Goal: Transaction & Acquisition: Purchase product/service

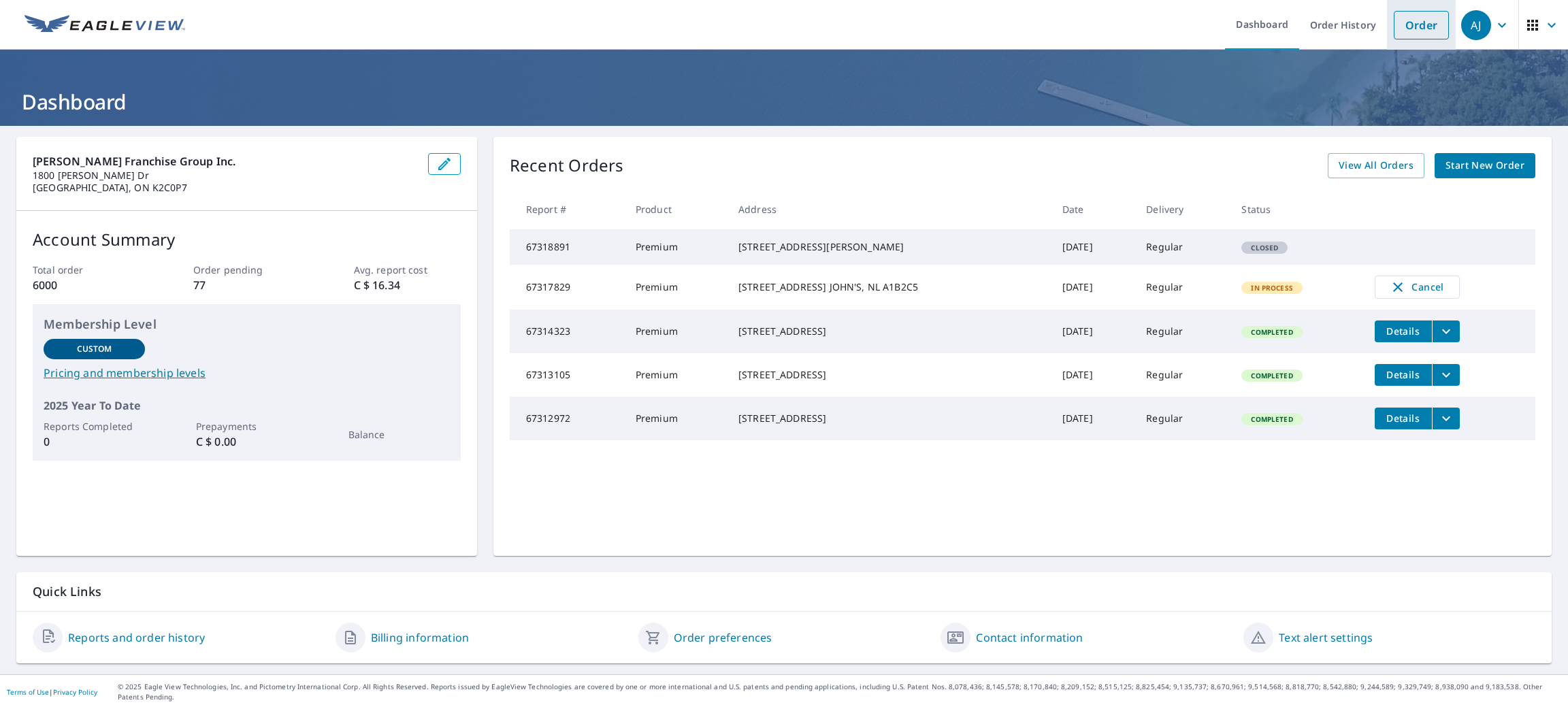
click at [1420, 19] on link "Order" at bounding box center [1422, 25] width 55 height 29
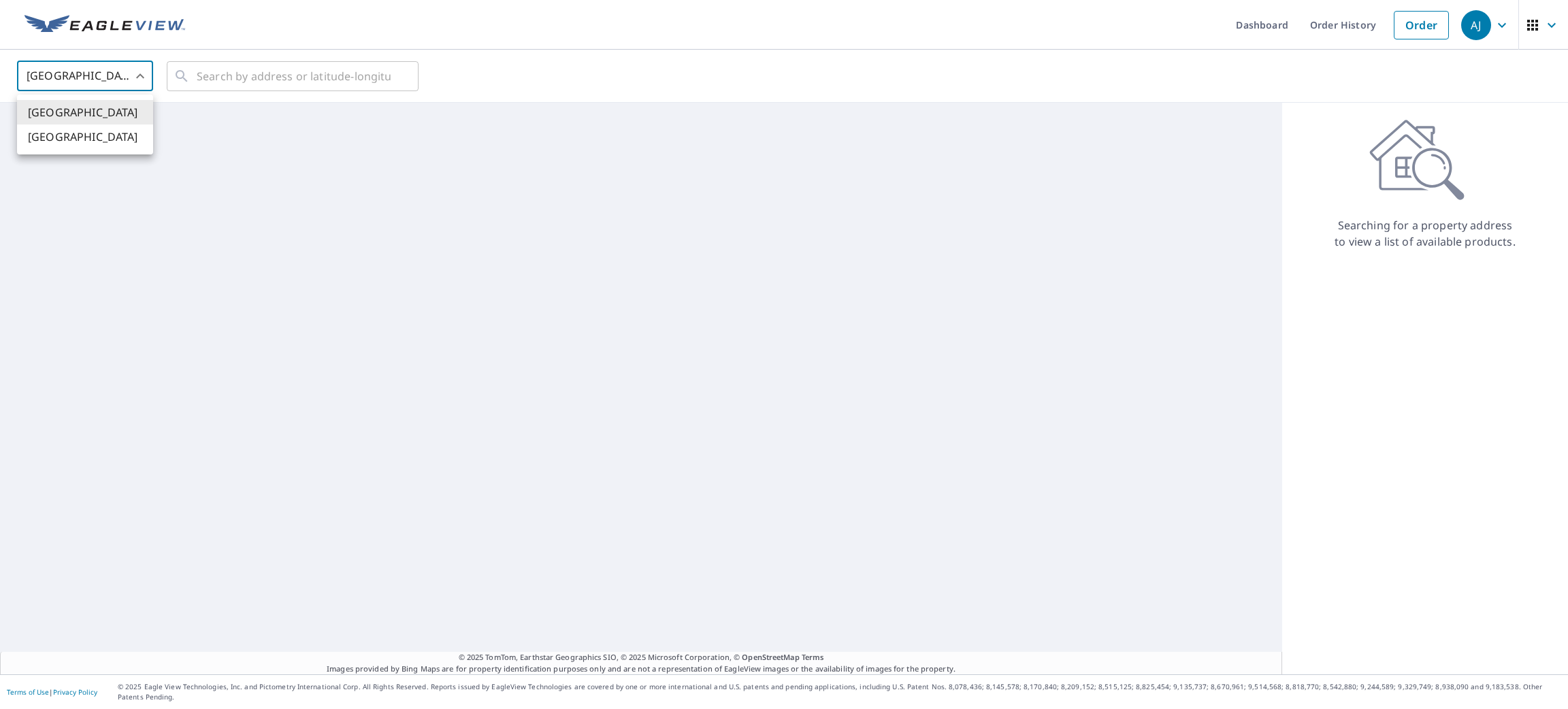
click at [96, 73] on body "[PERSON_NAME] [PERSON_NAME] Dashboard Order History Order AJ United States [GEO…" at bounding box center [784, 354] width 1568 height 709
click at [95, 140] on li "[GEOGRAPHIC_DATA]" at bounding box center [85, 136] width 136 height 24
type input "CA"
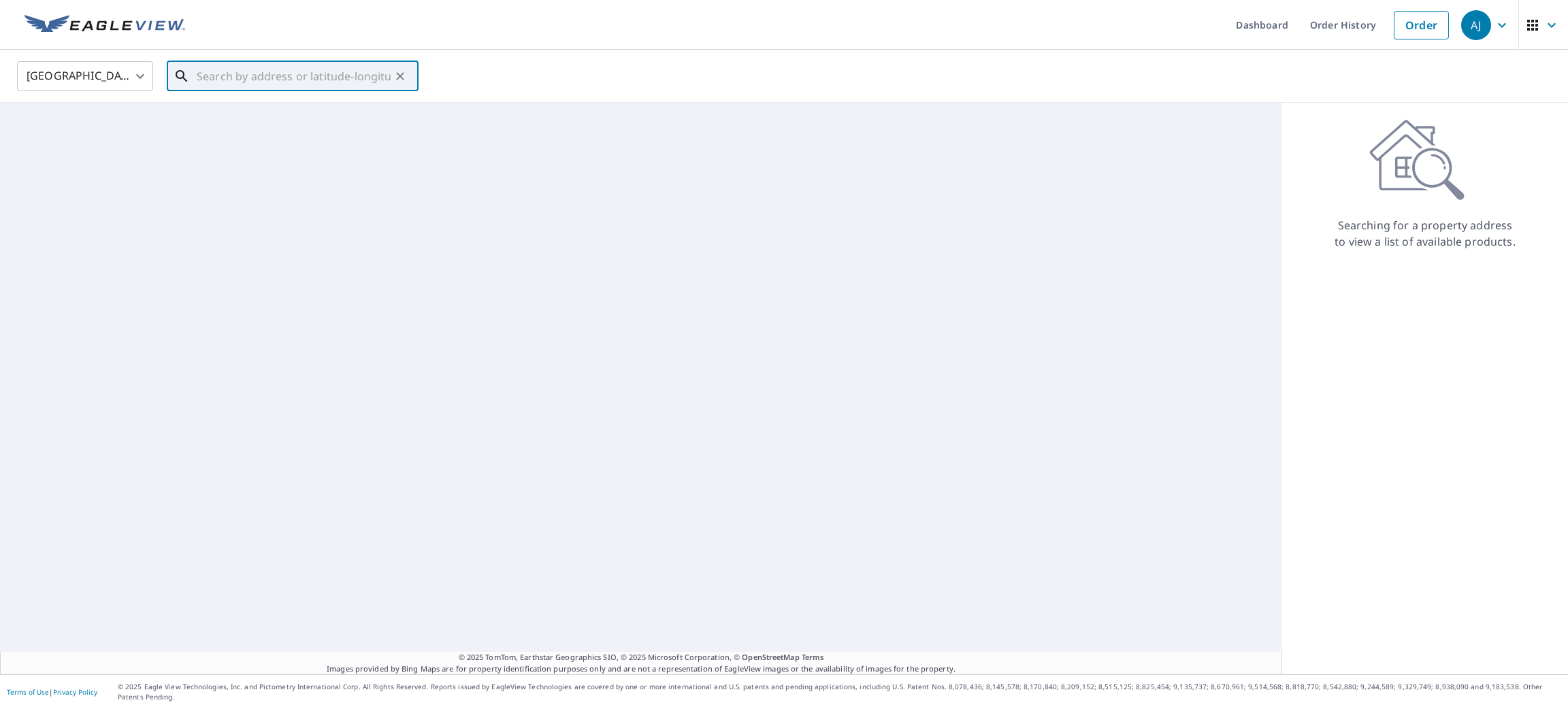
click at [207, 88] on input "text" at bounding box center [293, 76] width 194 height 38
paste input "[STREET_ADDRESS][PERSON_NAME]"
click at [223, 113] on span "[STREET_ADDRESS][PERSON_NAME]" at bounding box center [300, 115] width 213 height 16
type input "[STREET_ADDRESS][PERSON_NAME]"
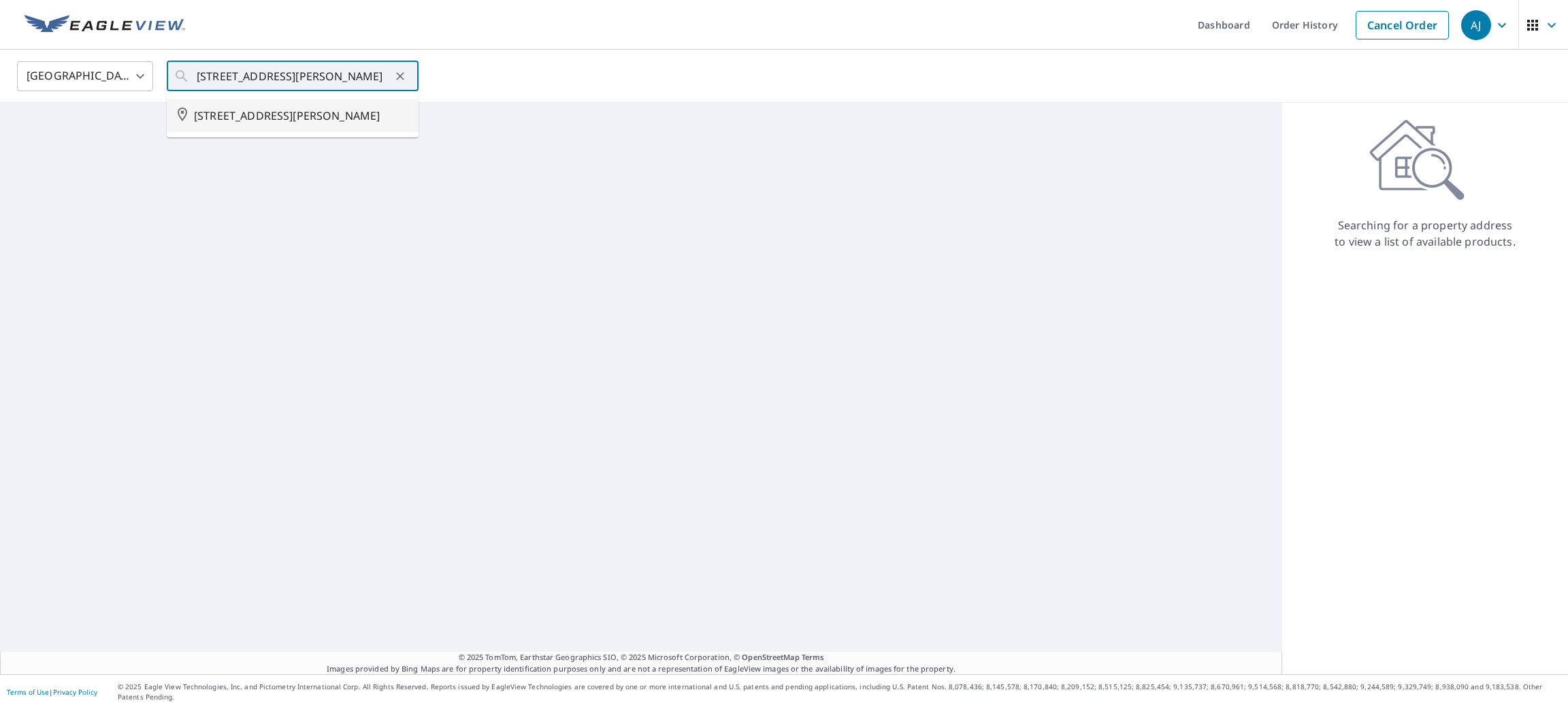
scroll to position [0, 0]
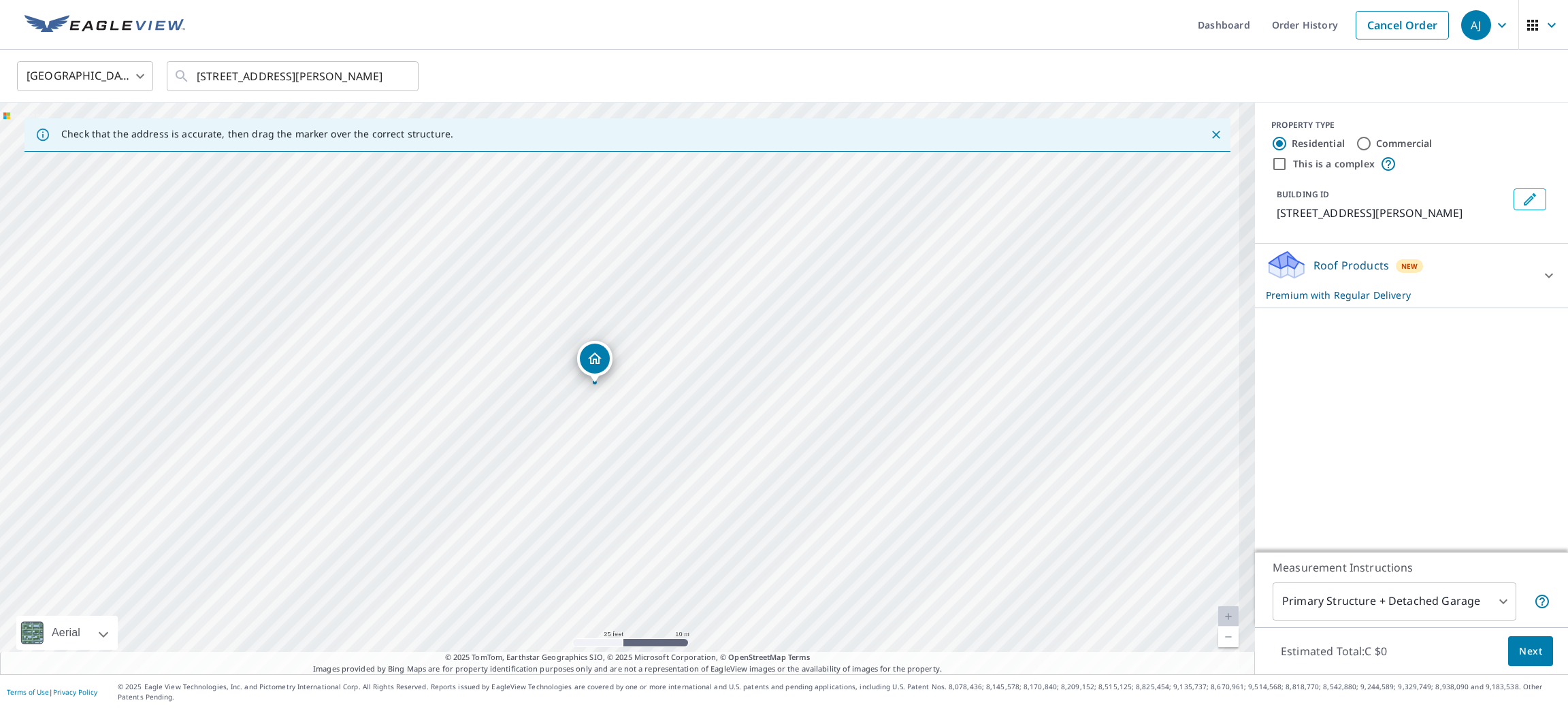
drag, startPoint x: 619, startPoint y: 351, endPoint x: 595, endPoint y: 371, distance: 31.2
click at [1508, 654] on button "Next" at bounding box center [1530, 652] width 45 height 30
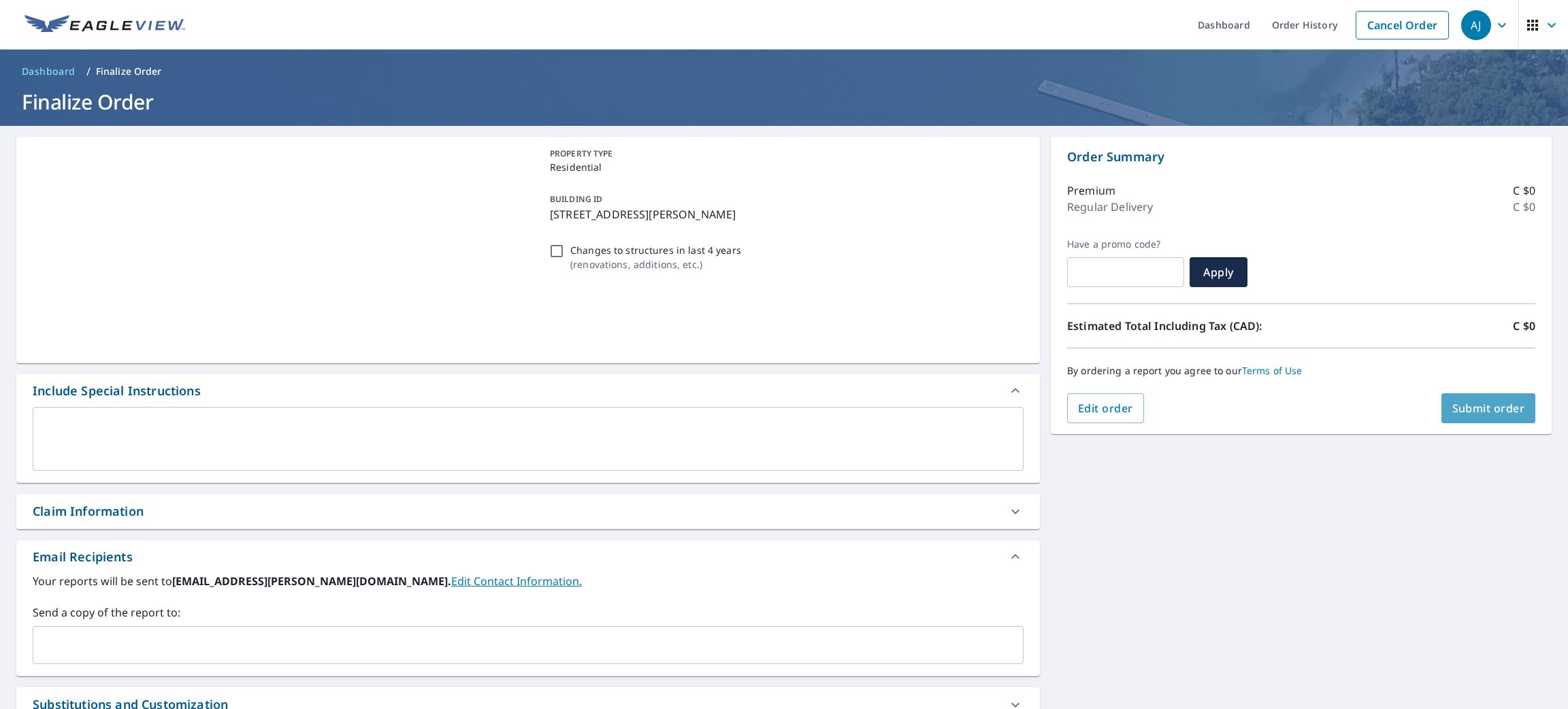
click at [1470, 408] on span "Submit order" at bounding box center [1489, 408] width 73 height 15
checkbox input "true"
